Goal: Submit feedback/report problem

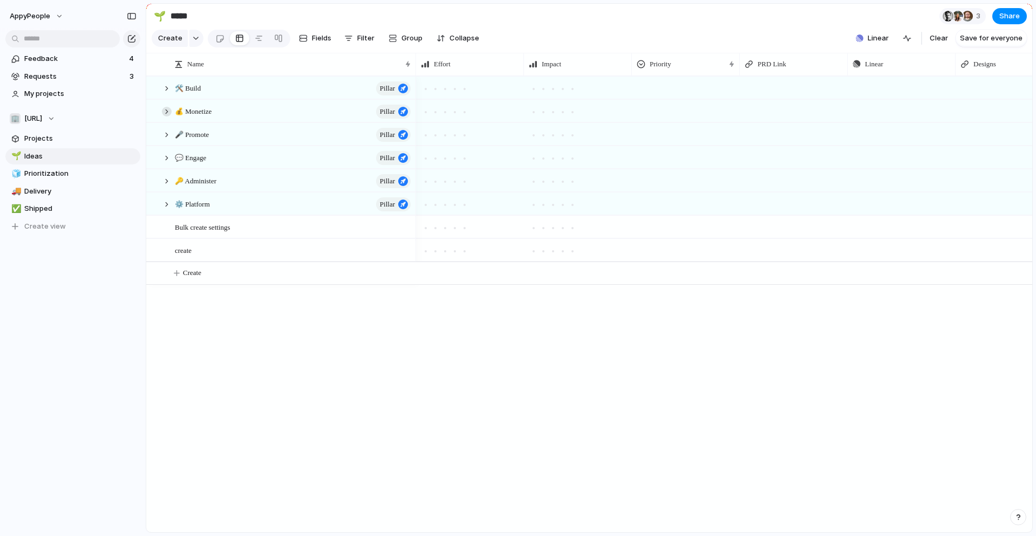
click at [168, 110] on div at bounding box center [167, 112] width 10 height 10
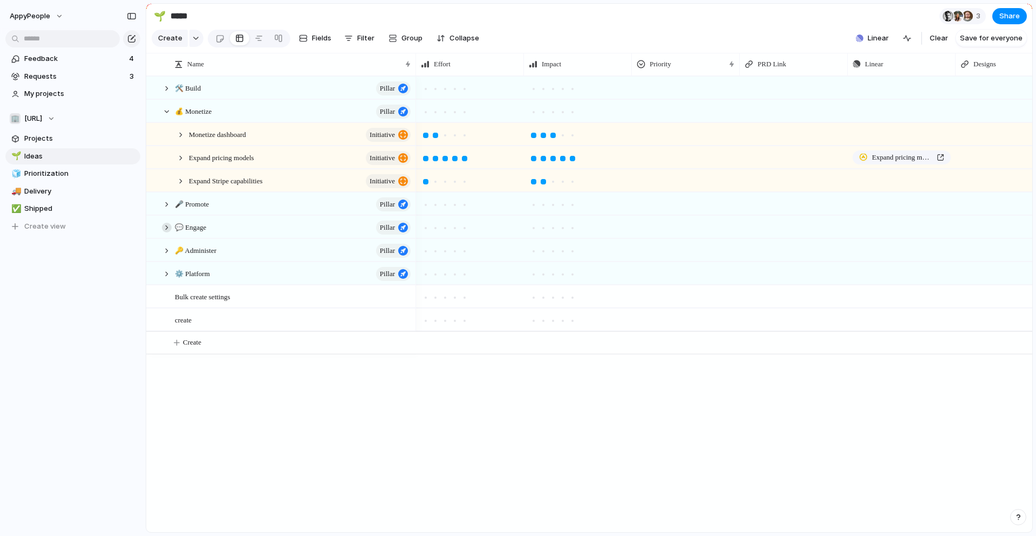
click at [163, 228] on div at bounding box center [167, 228] width 10 height 10
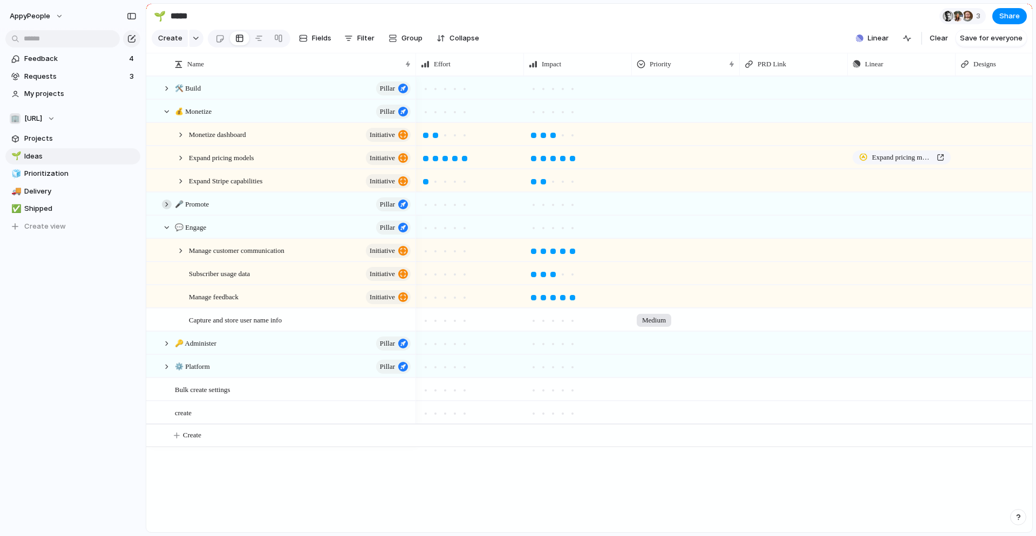
click at [165, 202] on div at bounding box center [167, 205] width 10 height 10
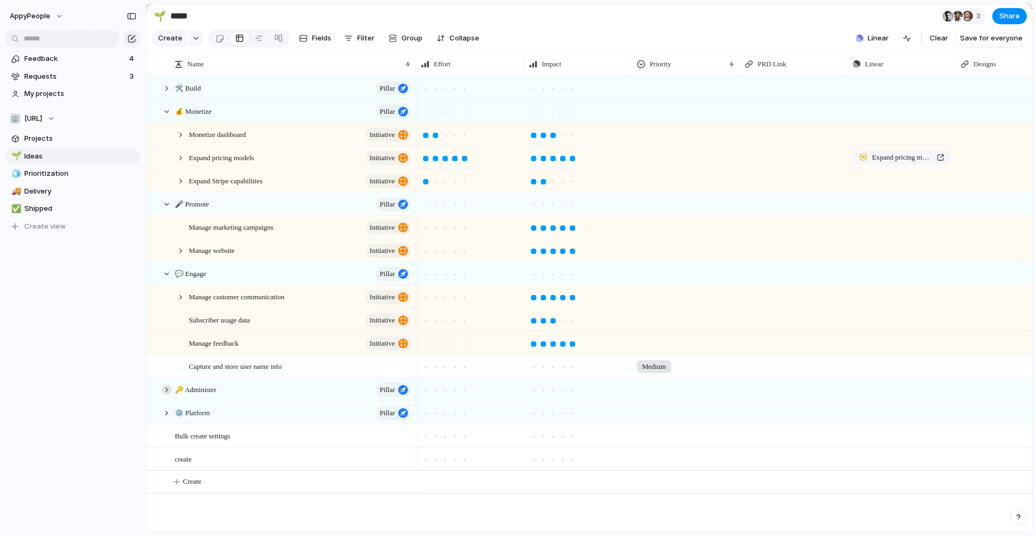
click at [162, 390] on div at bounding box center [167, 390] width 10 height 10
